Goal: Information Seeking & Learning: Learn about a topic

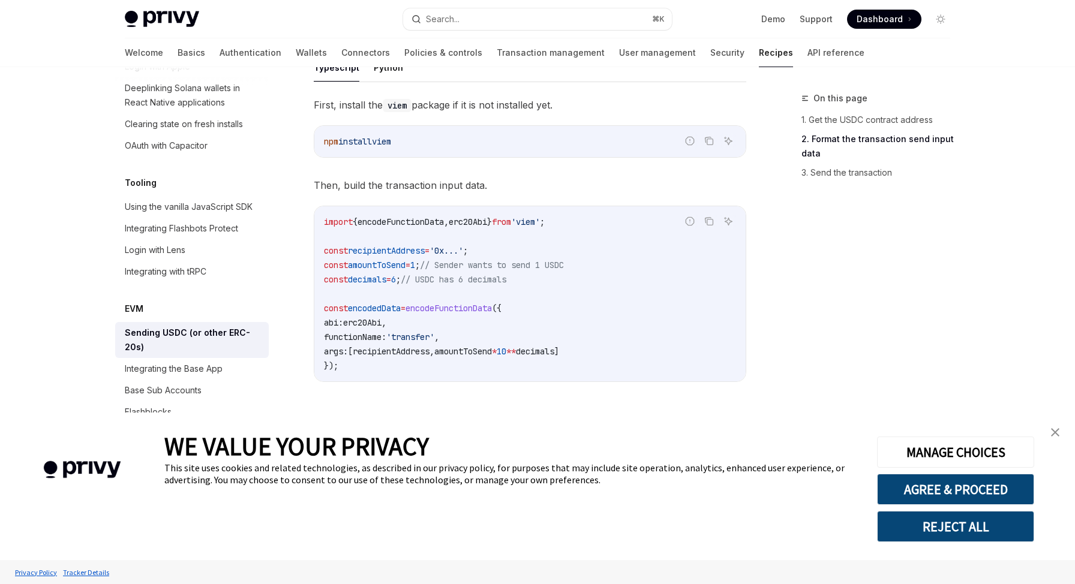
scroll to position [552, 0]
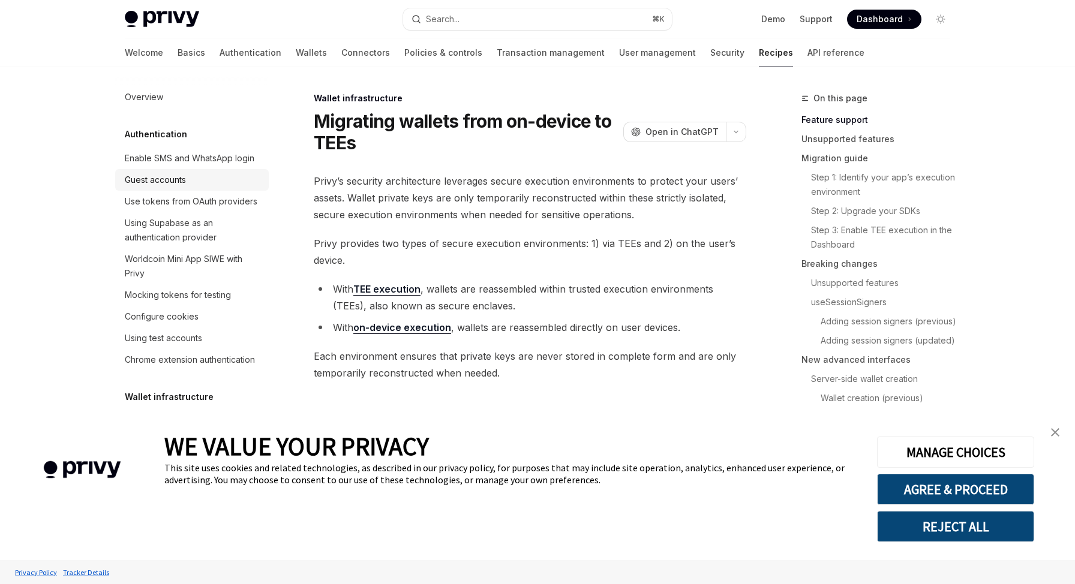
click at [242, 181] on div "Guest accounts" at bounding box center [193, 180] width 137 height 14
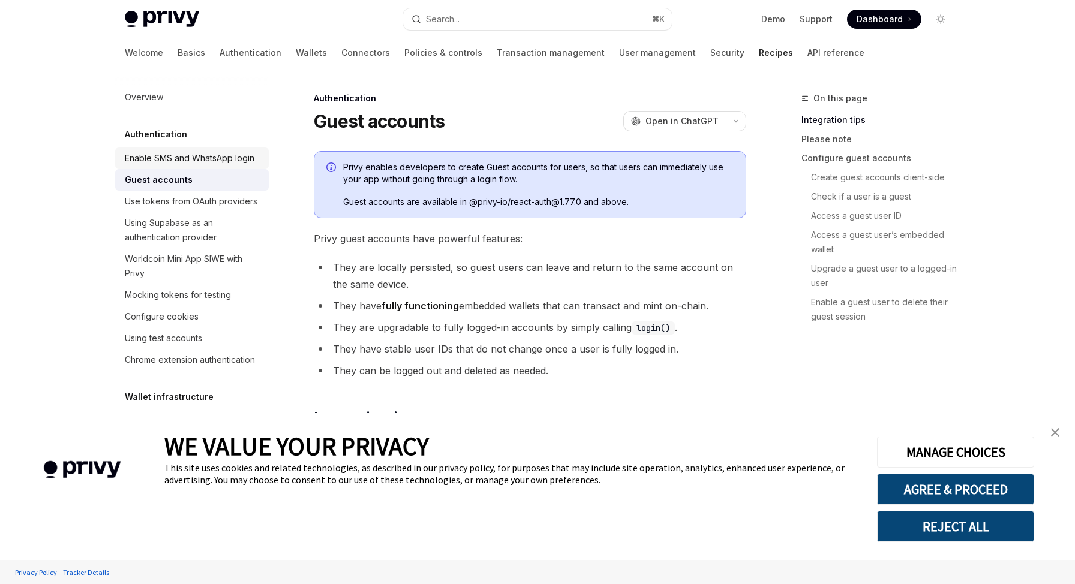
click at [222, 157] on div "Enable SMS and WhatsApp login" at bounding box center [190, 158] width 130 height 14
type textarea "*"
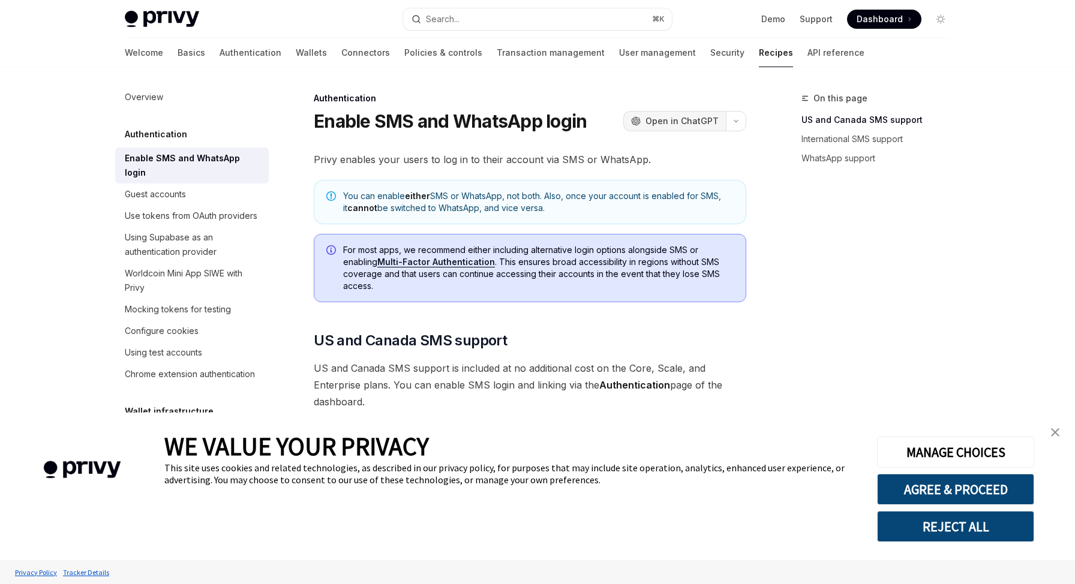
click at [684, 121] on span "Open in ChatGPT" at bounding box center [681, 121] width 73 height 12
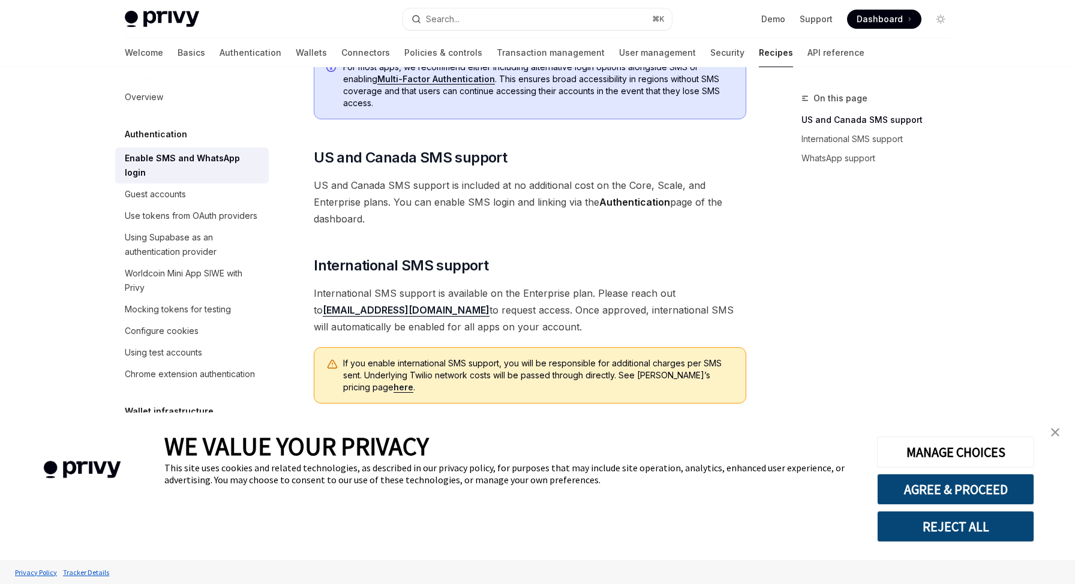
scroll to position [186, 0]
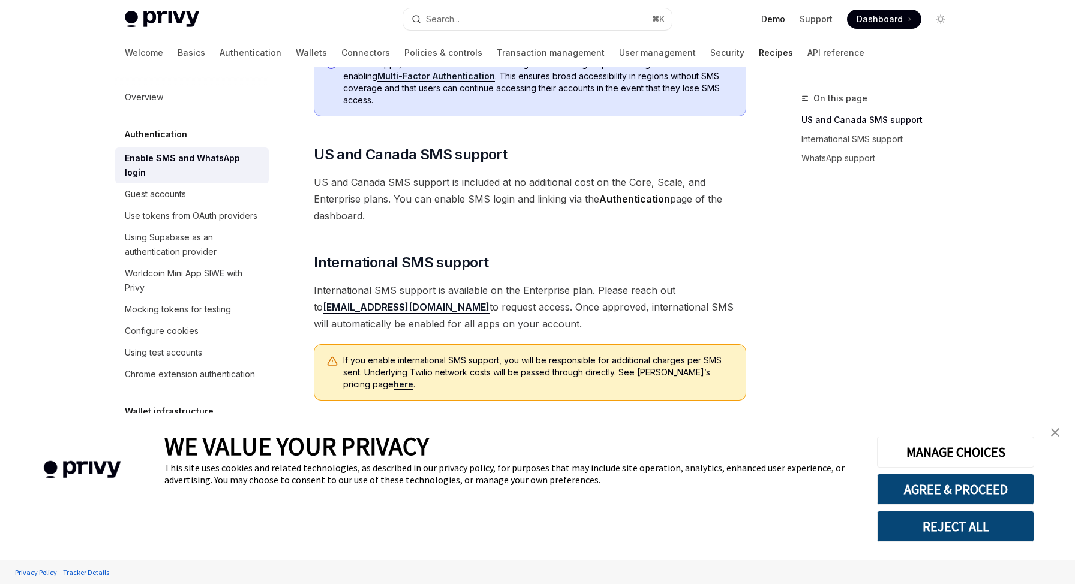
click at [781, 17] on link "Demo" at bounding box center [773, 19] width 24 height 12
